Goal: Find specific page/section: Find specific page/section

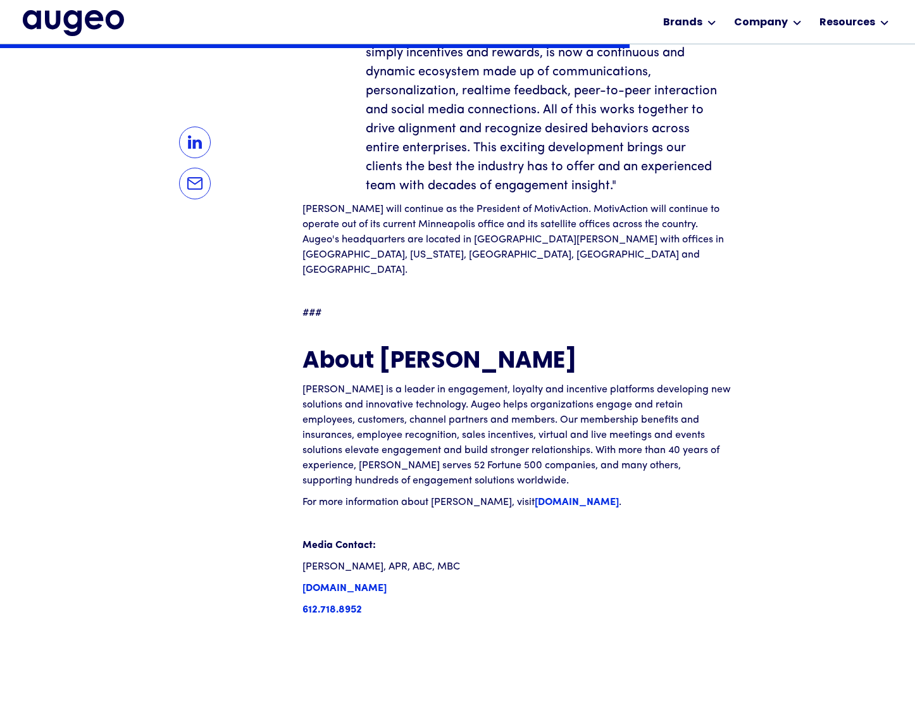
scroll to position [1405, 0]
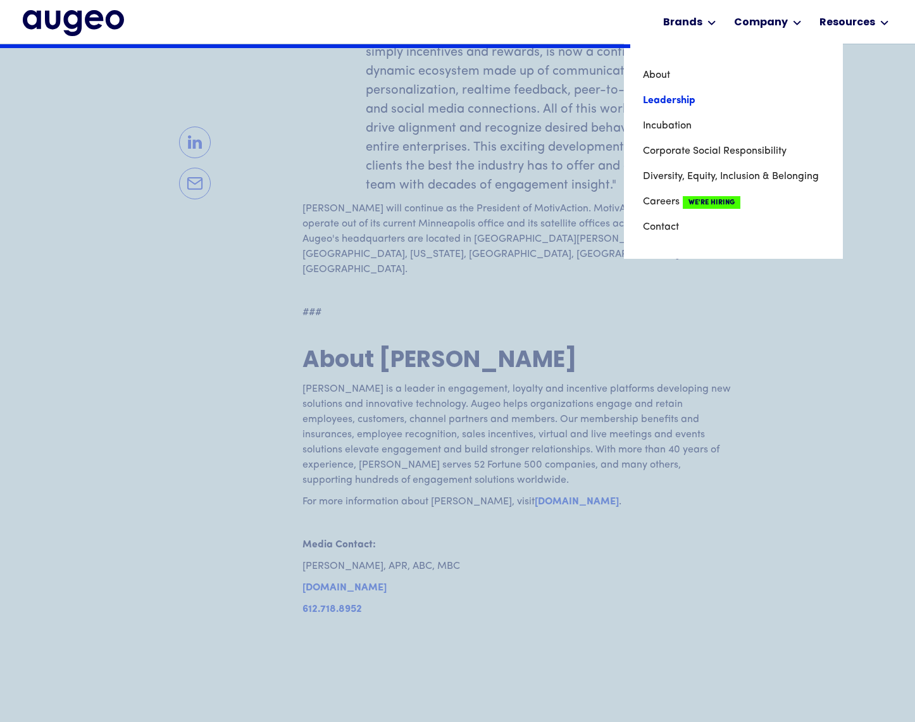
click at [666, 100] on link "Leadership" at bounding box center [733, 100] width 181 height 25
